Goal: Information Seeking & Learning: Learn about a topic

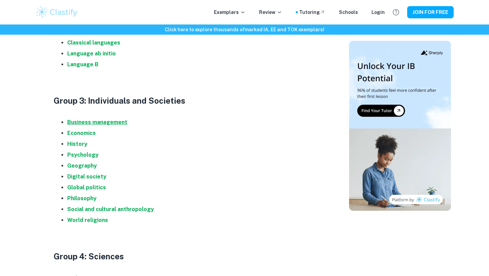
scroll to position [492, 0]
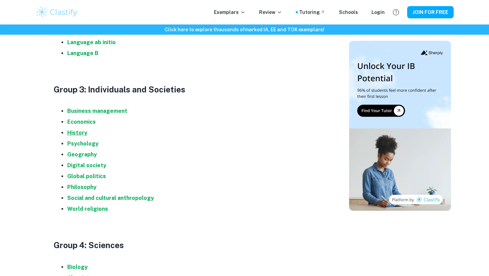
click at [86, 132] on strong "History" at bounding box center [77, 132] width 20 height 6
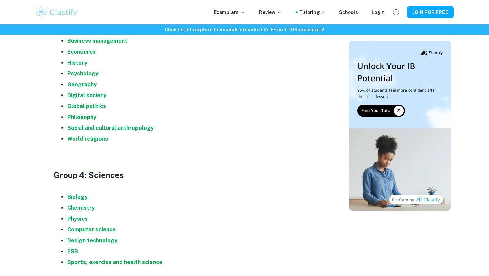
scroll to position [575, 0]
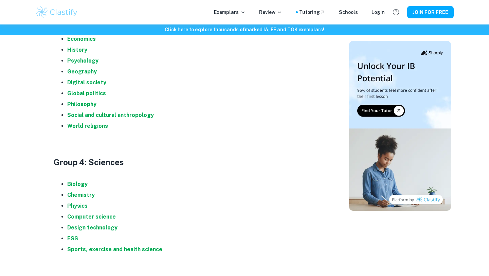
click at [82, 180] on li "Biology" at bounding box center [196, 184] width 258 height 11
click at [81, 181] on strong "Biology" at bounding box center [77, 184] width 20 height 6
click at [86, 198] on li "Chemistry" at bounding box center [196, 194] width 258 height 11
click at [85, 195] on strong "Chemistry" at bounding box center [80, 194] width 27 height 6
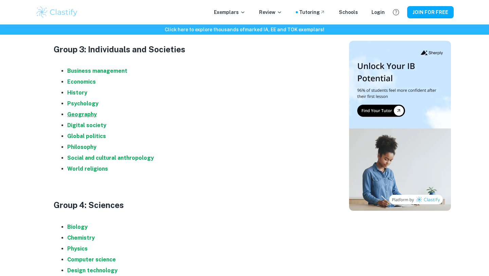
scroll to position [529, 0]
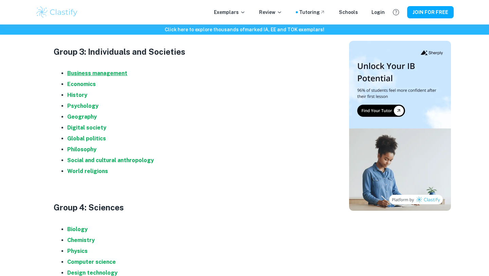
click at [88, 75] on strong "Business management" at bounding box center [97, 73] width 60 height 6
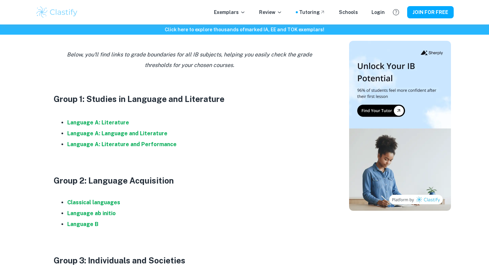
scroll to position [321, 0]
click at [134, 132] on strong "Language A: Language and Literature" at bounding box center [117, 133] width 100 height 6
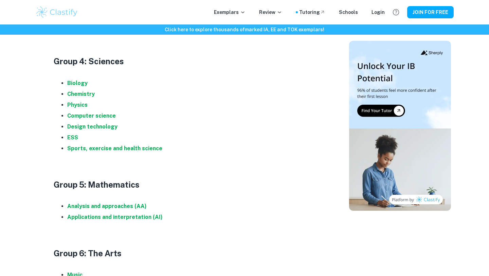
scroll to position [715, 0]
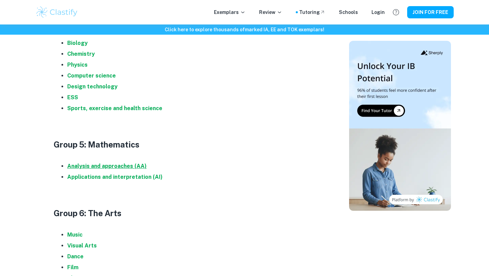
click at [114, 167] on strong "Analysis and approaches (AA)" at bounding box center [106, 166] width 79 height 6
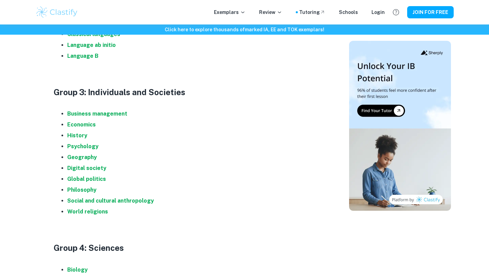
scroll to position [502, 0]
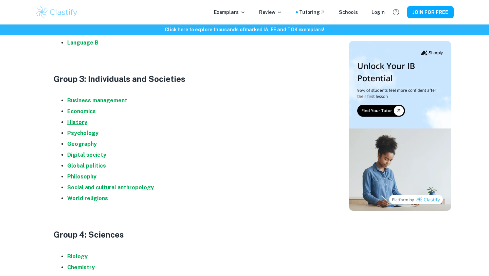
click at [83, 120] on strong "History" at bounding box center [77, 122] width 20 height 6
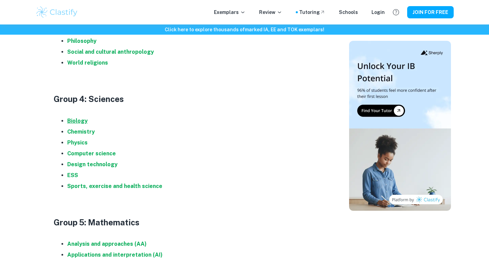
click at [73, 120] on strong "Biology" at bounding box center [77, 120] width 20 height 6
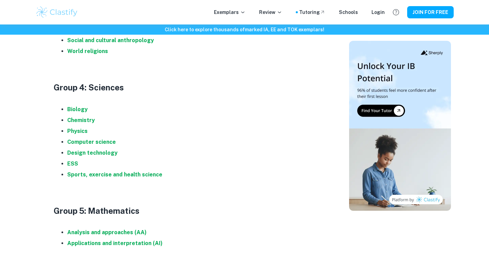
scroll to position [658, 0]
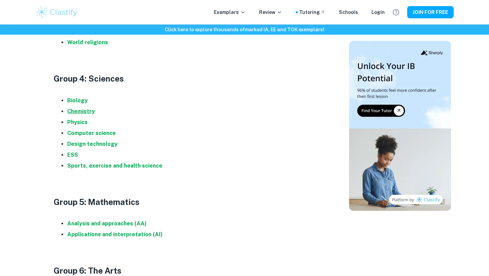
click at [89, 111] on strong "Chemistry" at bounding box center [80, 111] width 27 height 6
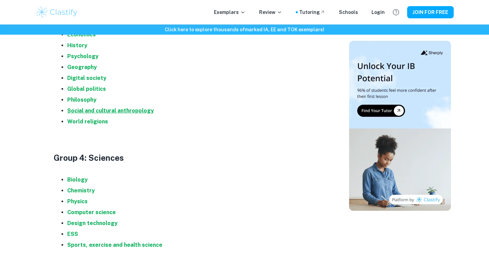
scroll to position [576, 0]
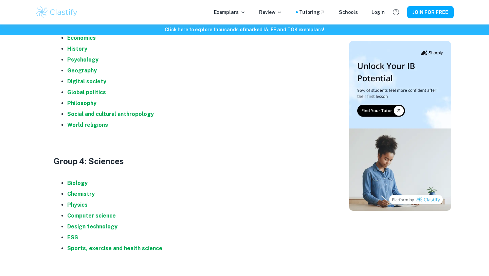
click at [85, 56] on li "Psychology" at bounding box center [196, 59] width 258 height 11
click at [85, 60] on strong "Psychology" at bounding box center [82, 59] width 31 height 6
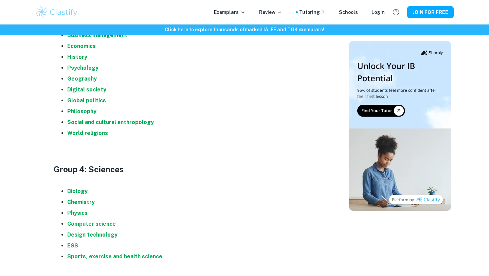
click at [97, 99] on strong "Global politics" at bounding box center [86, 100] width 39 height 6
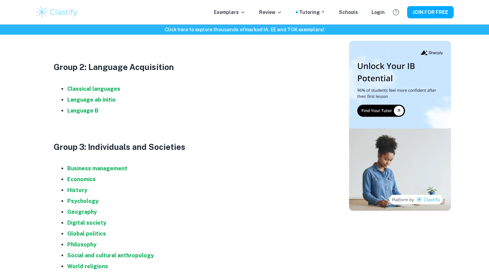
scroll to position [317, 0]
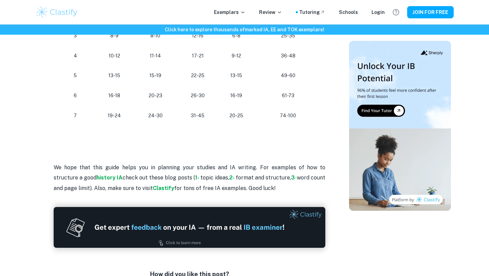
scroll to position [580, 0]
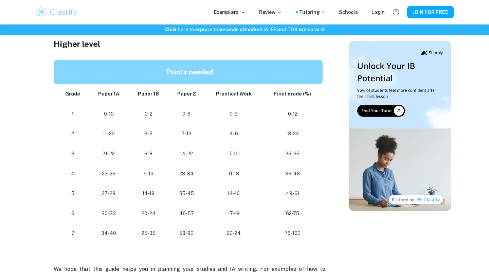
scroll to position [673, 0]
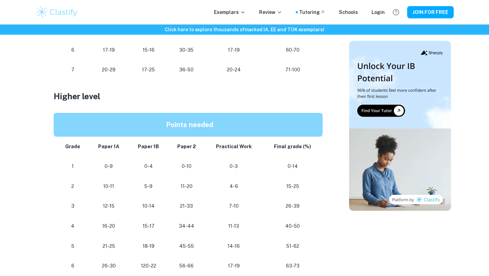
scroll to position [423, 0]
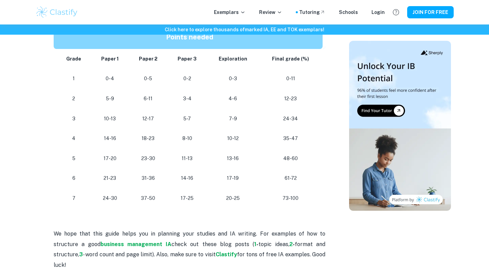
scroll to position [626, 0]
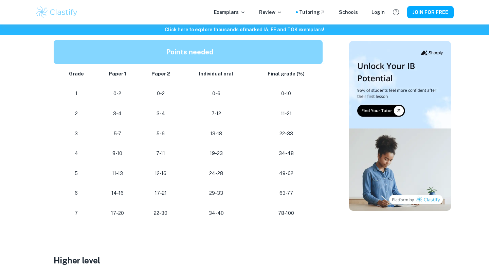
scroll to position [415, 0]
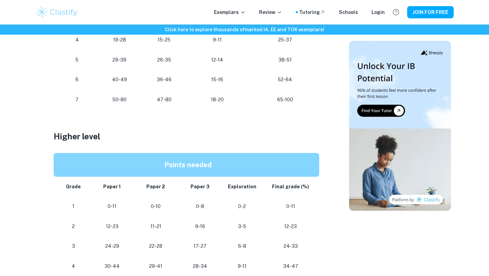
scroll to position [360, 0]
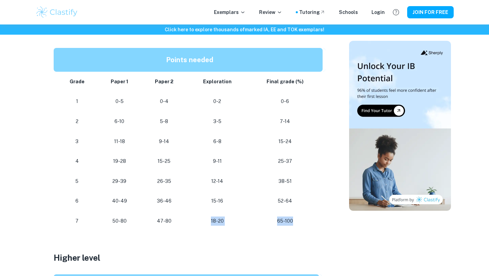
drag, startPoint x: 294, startPoint y: 219, endPoint x: 198, endPoint y: 225, distance: 96.2
click at [198, 225] on tr "[PHONE_NUMBER] [PHONE_NUMBER]" at bounding box center [190, 221] width 272 height 20
click at [191, 224] on td "18-20" at bounding box center [217, 221] width 60 height 20
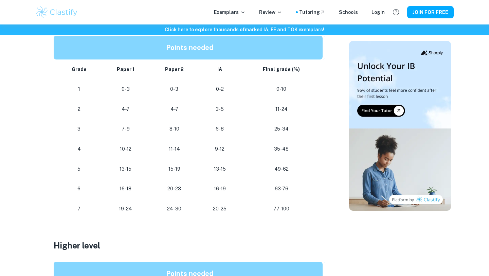
scroll to position [482, 0]
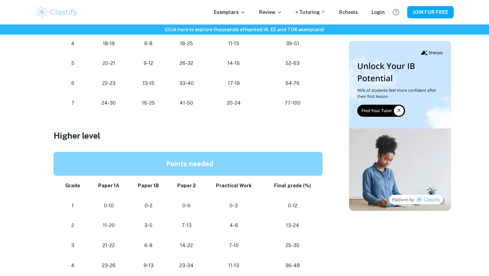
scroll to position [573, 0]
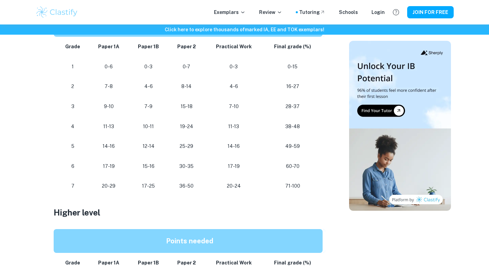
scroll to position [601, 0]
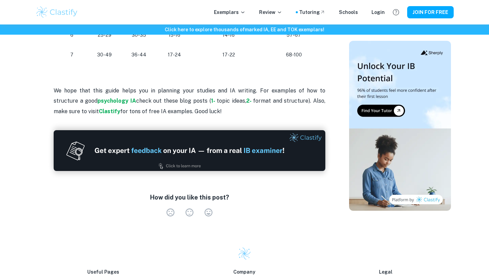
scroll to position [683, 0]
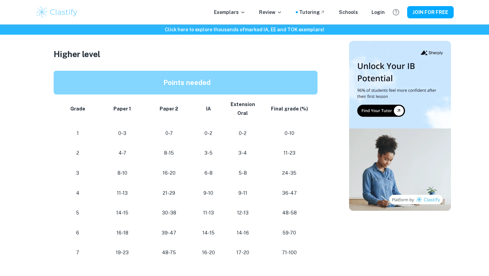
scroll to position [585, 0]
